Goal: Task Accomplishment & Management: Complete application form

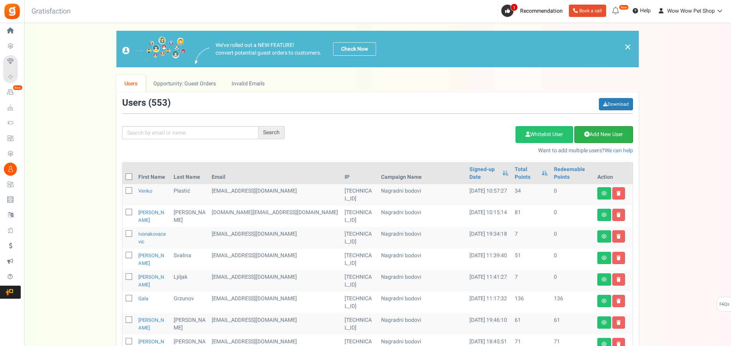
click at [601, 133] on link "Add New User" at bounding box center [603, 134] width 59 height 17
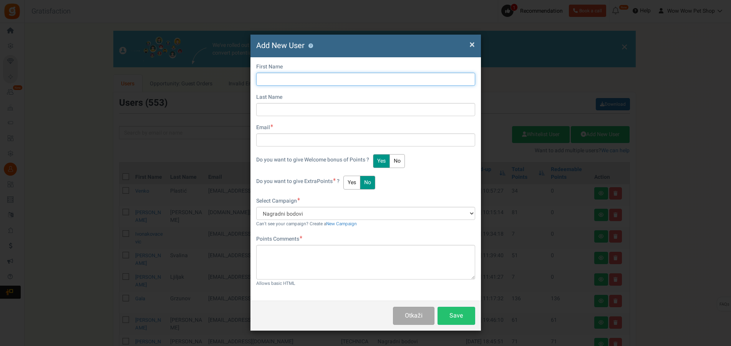
click at [283, 79] on input "text" at bounding box center [365, 79] width 219 height 13
type input "Hanija"
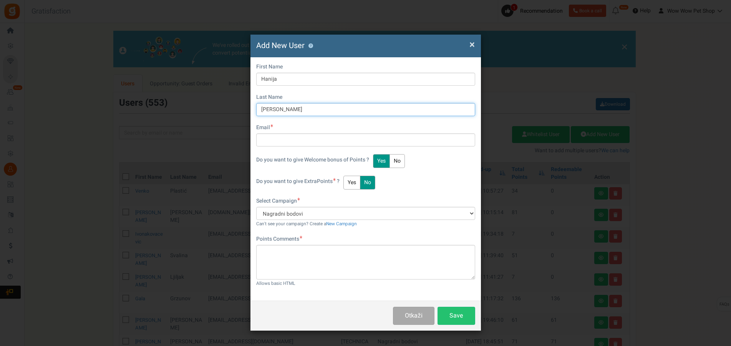
type input "[PERSON_NAME]"
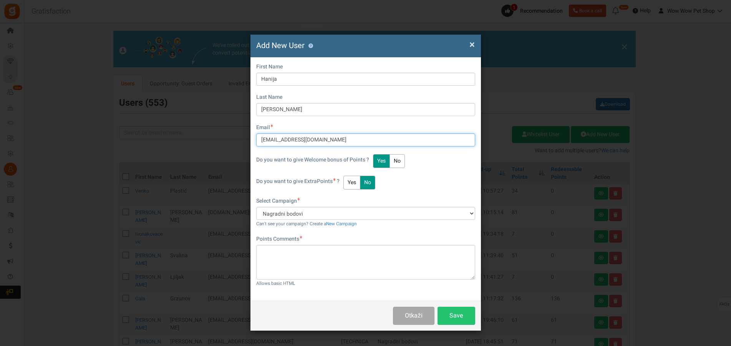
type input "[EMAIL_ADDRESS][DOMAIN_NAME]"
click at [355, 178] on button "Yes" at bounding box center [351, 183] width 17 height 14
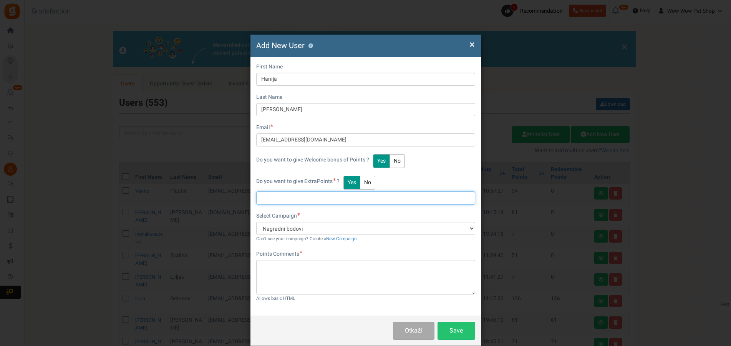
click at [277, 199] on input "text" at bounding box center [365, 197] width 219 height 13
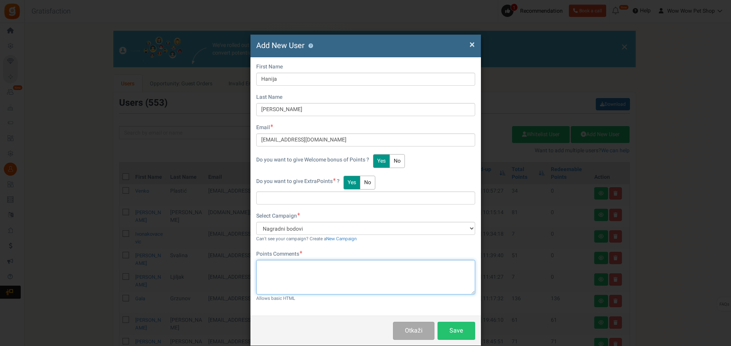
click at [290, 270] on textarea at bounding box center [365, 277] width 219 height 35
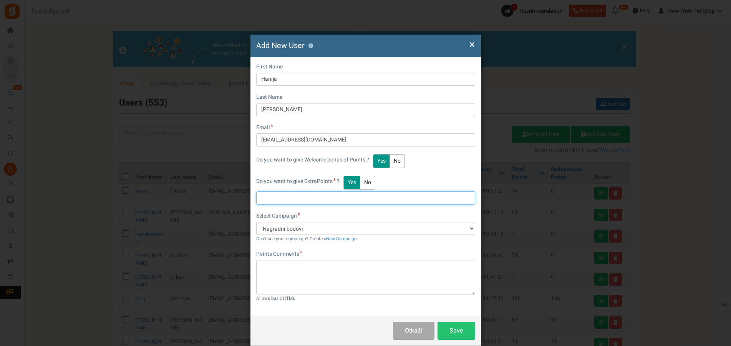
click at [277, 197] on input "text" at bounding box center [365, 197] width 219 height 13
type input "27"
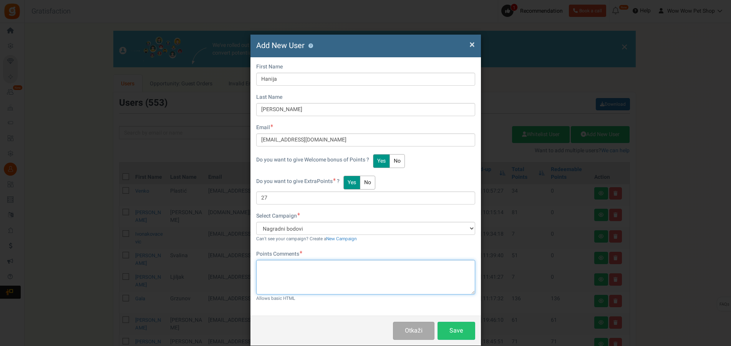
click at [301, 272] on textarea at bounding box center [365, 277] width 219 height 35
paste textarea "1295"
type textarea "Račun br. 1295"
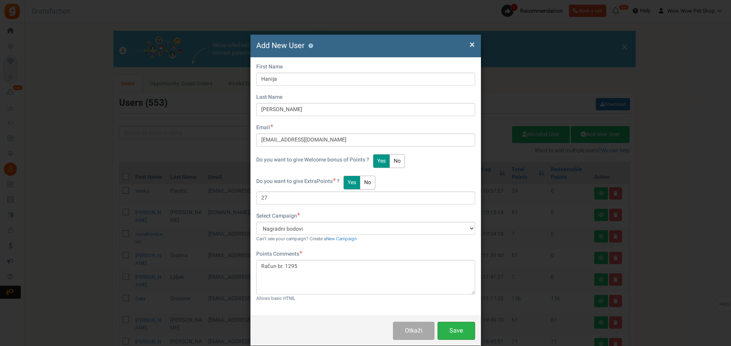
click at [444, 329] on button "Save" at bounding box center [456, 330] width 38 height 18
